Goal: Task Accomplishment & Management: Use online tool/utility

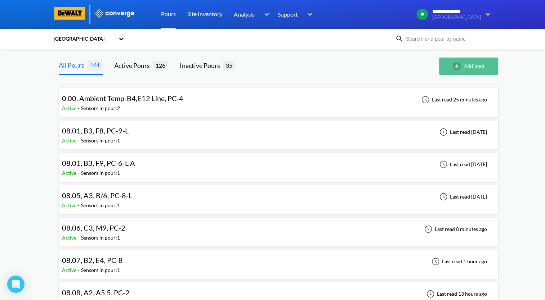
click at [471, 71] on button "Add pour" at bounding box center [468, 66] width 59 height 17
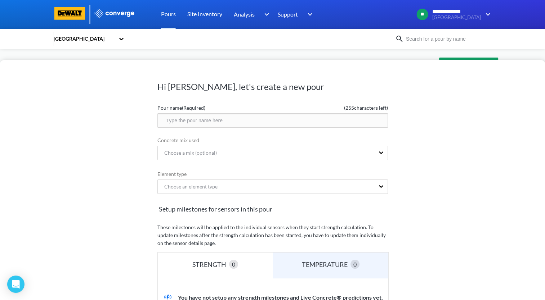
click at [256, 127] on input "text" at bounding box center [272, 120] width 230 height 14
type input "08.18, B2, F4, PC-6-L"
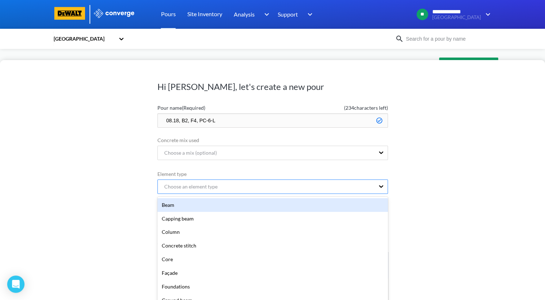
click at [262, 189] on form "Pour name (Required) ( 234 characters left) 08.18, B2, F4, PC-6-L Concrete mix …" at bounding box center [272, 258] width 230 height 315
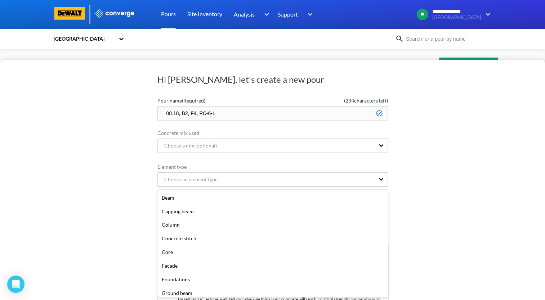
scroll to position [144, 0]
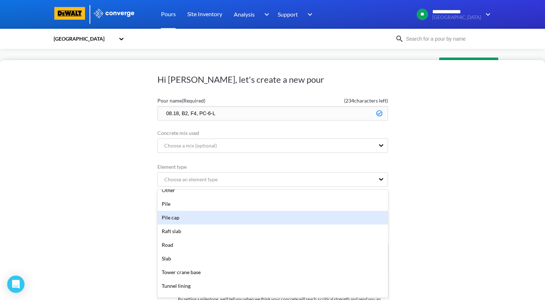
click at [232, 220] on div "Pile cap" at bounding box center [272, 218] width 230 height 14
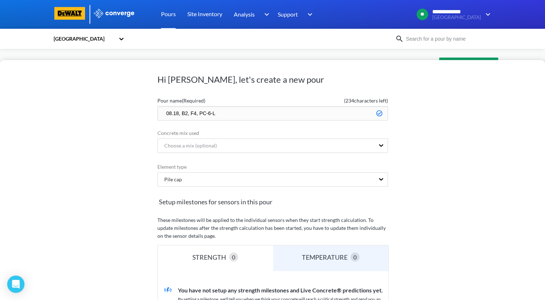
drag, startPoint x: 242, startPoint y: 114, endPoint x: 143, endPoint y: 125, distance: 100.0
click at [143, 125] on div "Hi [PERSON_NAME], let's create a new pour Pour name (Required) ( 234 characters…" at bounding box center [272, 180] width 545 height 240
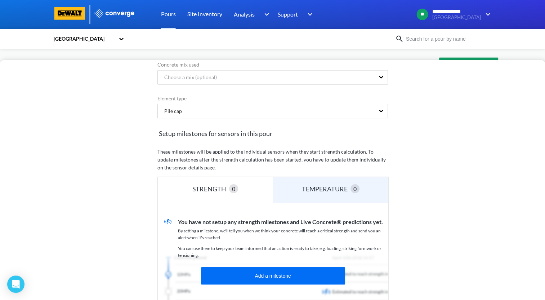
scroll to position [131, 0]
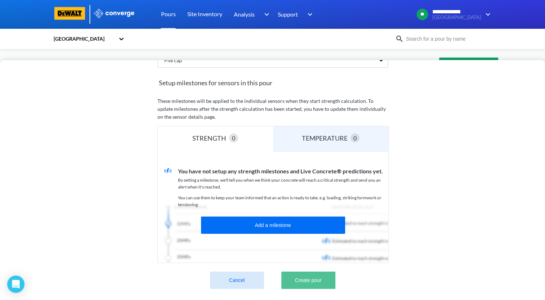
click at [316, 276] on button "Create pour" at bounding box center [308, 280] width 54 height 17
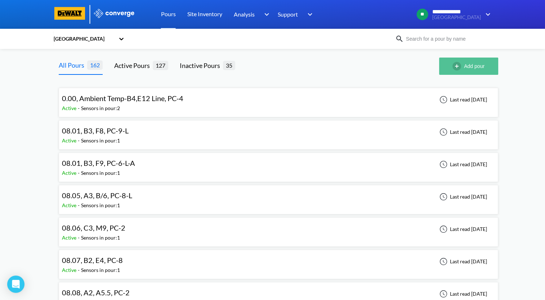
click at [464, 72] on button "Add pour" at bounding box center [468, 66] width 59 height 17
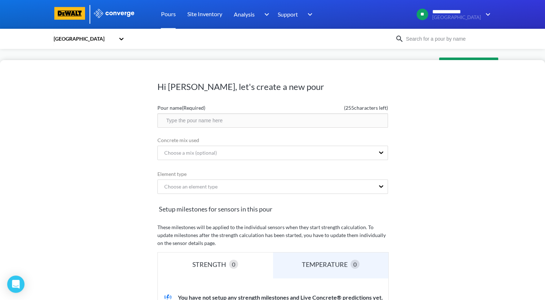
click at [219, 123] on input "text" at bounding box center [272, 120] width 230 height 14
paste input "08.18, B2, F4, PC-6-L"
click at [194, 121] on input "08.18, B2, F4, PC-6-L" at bounding box center [272, 120] width 230 height 14
type input "08.18, B2, G4, PC-6-L"
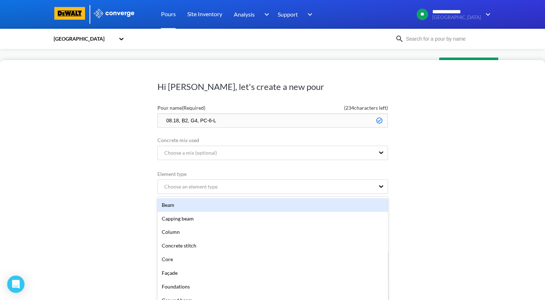
click at [219, 188] on form "Pour name (Required) ( 234 characters left) 08.18, B2, G4, PC-6-L Concrete mix …" at bounding box center [272, 258] width 230 height 315
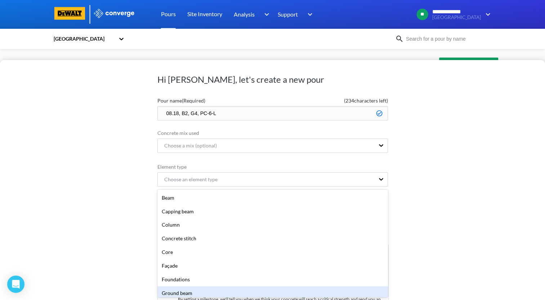
scroll to position [72, 0]
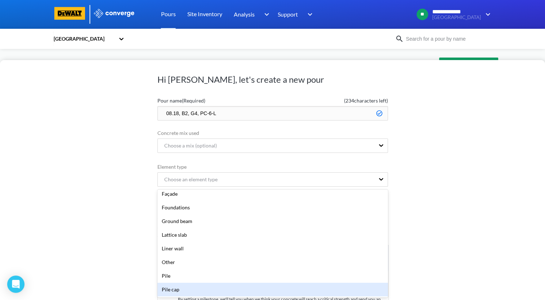
click at [208, 290] on div "Pile cap" at bounding box center [272, 290] width 230 height 14
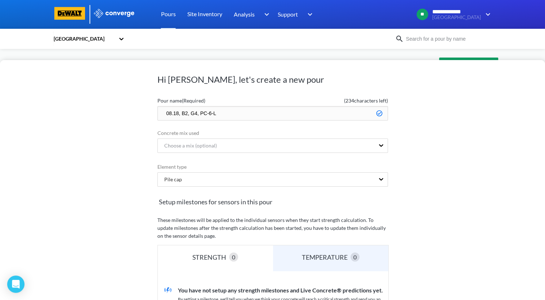
scroll to position [131, 0]
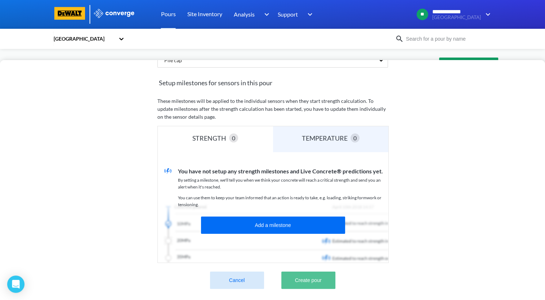
click at [321, 280] on button "Create pour" at bounding box center [308, 280] width 54 height 17
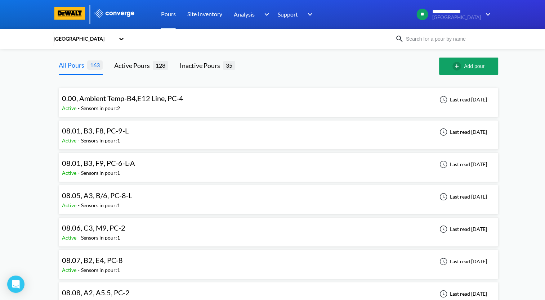
drag, startPoint x: 42, startPoint y: 236, endPoint x: 46, endPoint y: 236, distance: 4.0
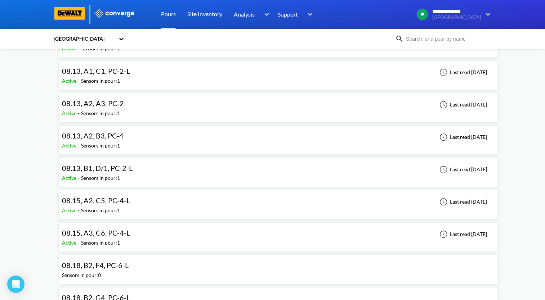
scroll to position [720, 0]
